Goal: Task Accomplishment & Management: Manage account settings

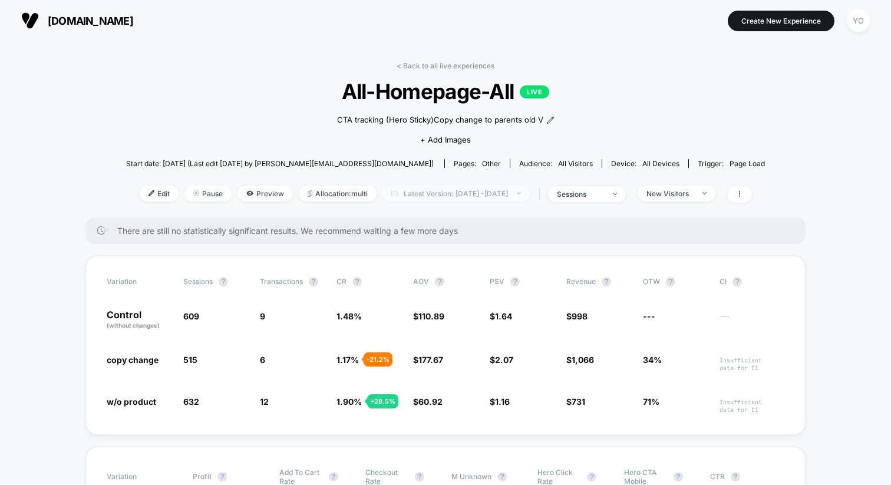
click at [518, 187] on span "Latest Version: [DATE] - [DATE]" at bounding box center [456, 194] width 147 height 16
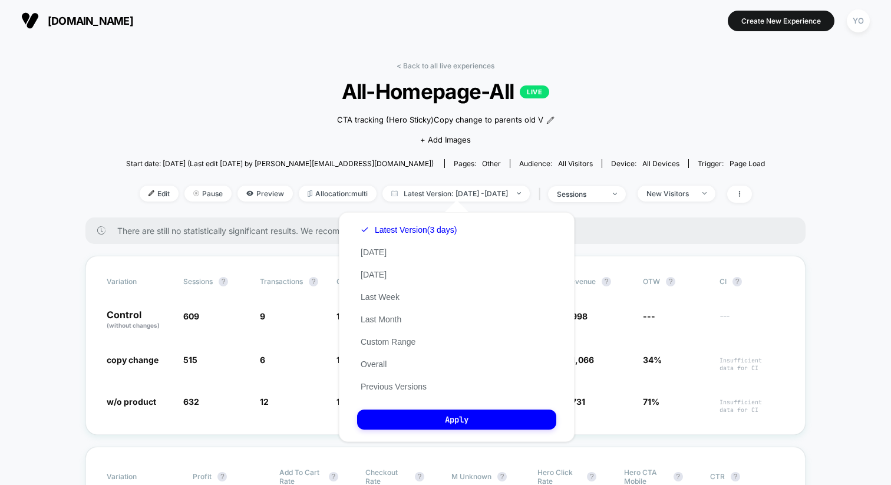
click at [430, 251] on div "Latest Version (3 days) [DATE] [DATE] Last Week Last Month Custom Range Overall…" at bounding box center [408, 308] width 103 height 179
click at [373, 252] on button "[DATE]" at bounding box center [373, 252] width 33 height 11
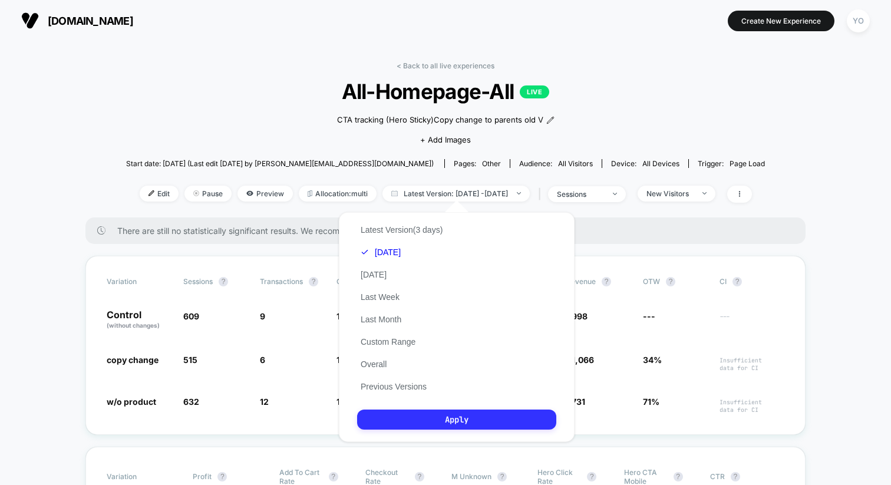
click at [444, 420] on button "Apply" at bounding box center [456, 420] width 199 height 20
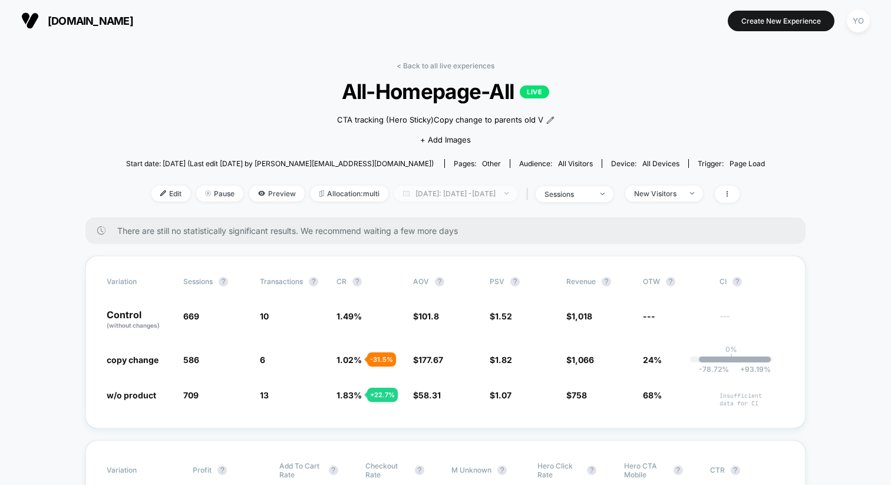
click at [460, 195] on span "[DATE]: [DATE] - [DATE]" at bounding box center [455, 194] width 123 height 16
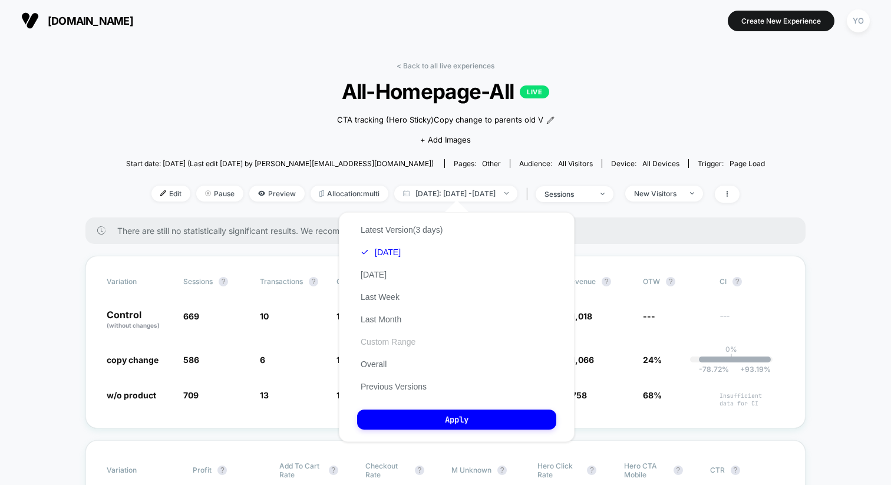
click at [407, 337] on button "Custom Range" at bounding box center [388, 342] width 62 height 11
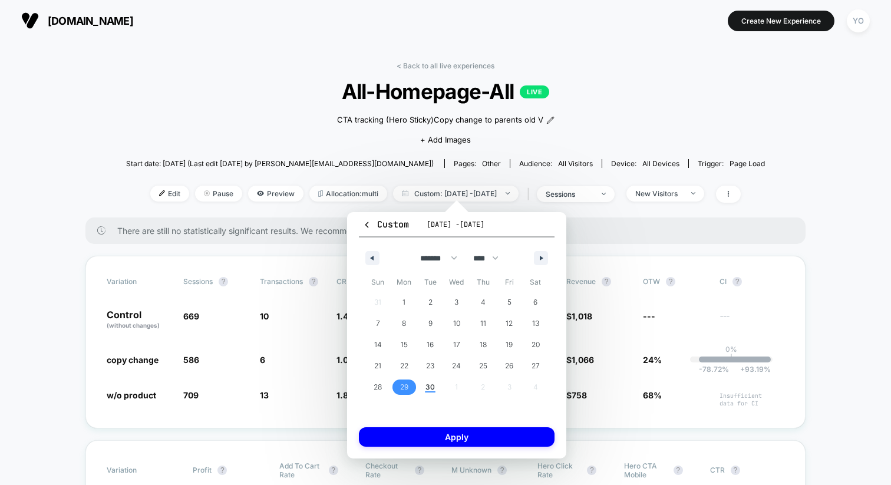
click at [407, 385] on span "29" at bounding box center [404, 387] width 8 height 21
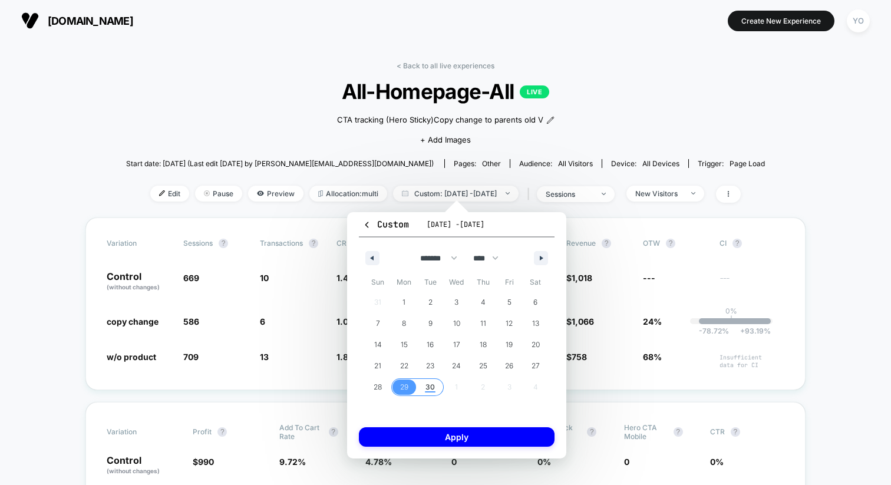
click at [425, 388] on span "30" at bounding box center [430, 387] width 27 height 15
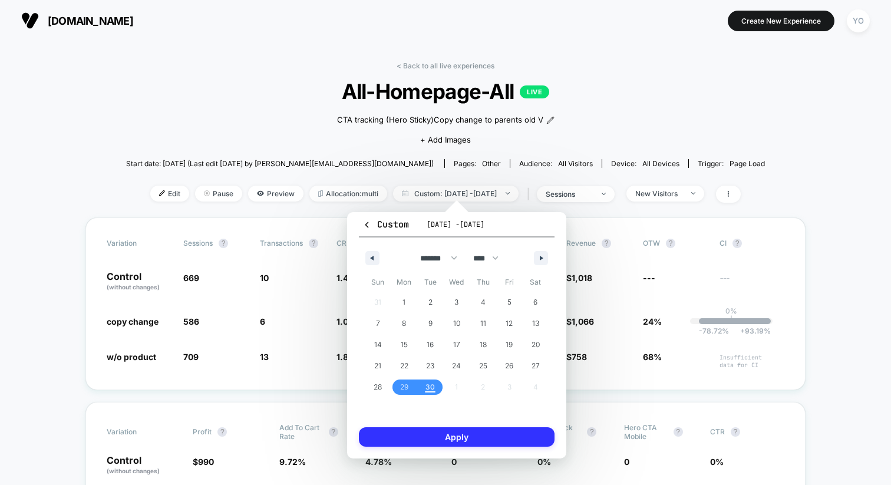
click at [435, 445] on button "Apply" at bounding box center [457, 436] width 196 height 19
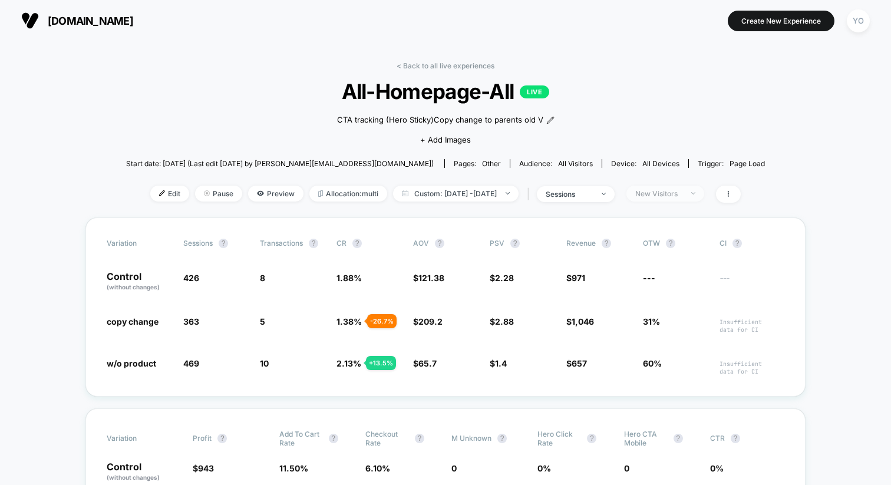
click at [683, 192] on div "New Visitors" at bounding box center [658, 193] width 47 height 9
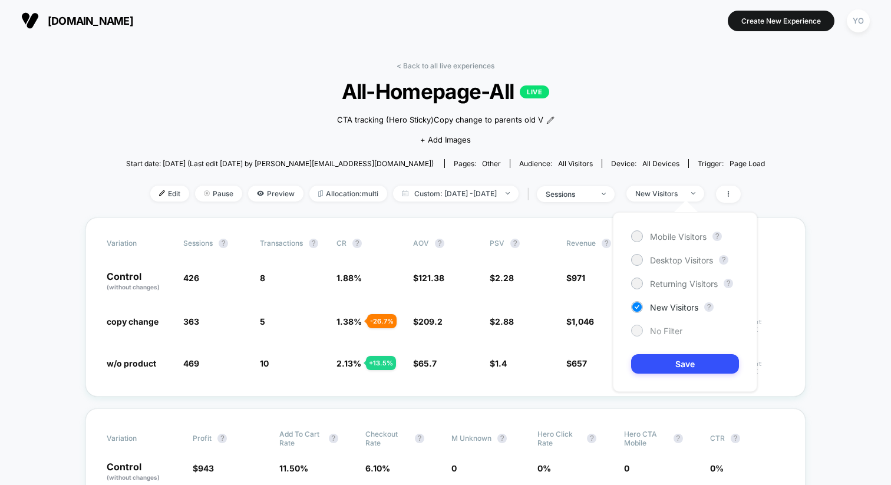
click at [636, 330] on div at bounding box center [637, 330] width 9 height 9
click at [658, 361] on button "Save" at bounding box center [685, 363] width 108 height 19
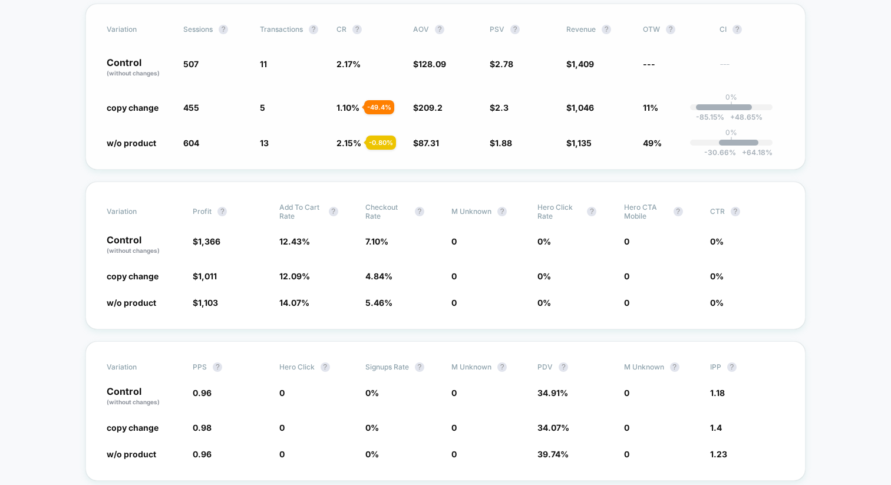
scroll to position [215, 0]
